Goal: Book appointment/travel/reservation

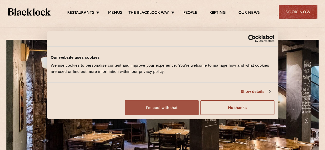
click at [198, 115] on button "I'm cool with that" at bounding box center [162, 107] width 74 height 15
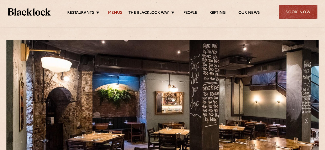
click at [116, 13] on link "Menus" at bounding box center [115, 14] width 14 height 6
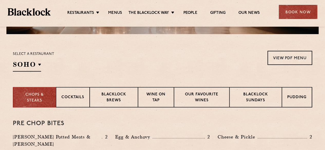
scroll to position [154, 0]
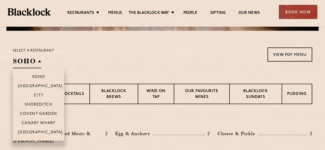
click at [44, 96] on li "City" at bounding box center [38, 95] width 51 height 9
click at [40, 94] on p "City" at bounding box center [39, 95] width 10 height 5
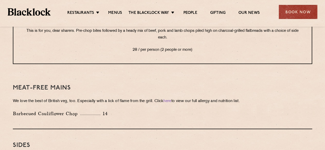
scroll to position [633, 0]
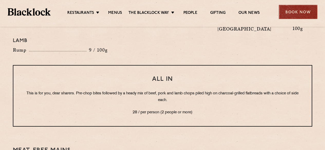
click at [292, 11] on div "Book Now" at bounding box center [298, 12] width 39 height 14
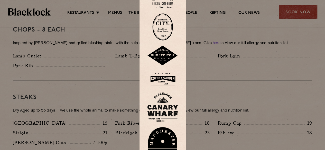
scroll to position [325, 0]
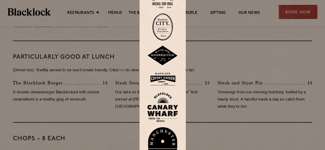
click at [165, 25] on img at bounding box center [162, 26] width 21 height 27
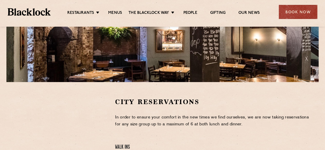
scroll to position [77, 0]
